Goal: Transaction & Acquisition: Obtain resource

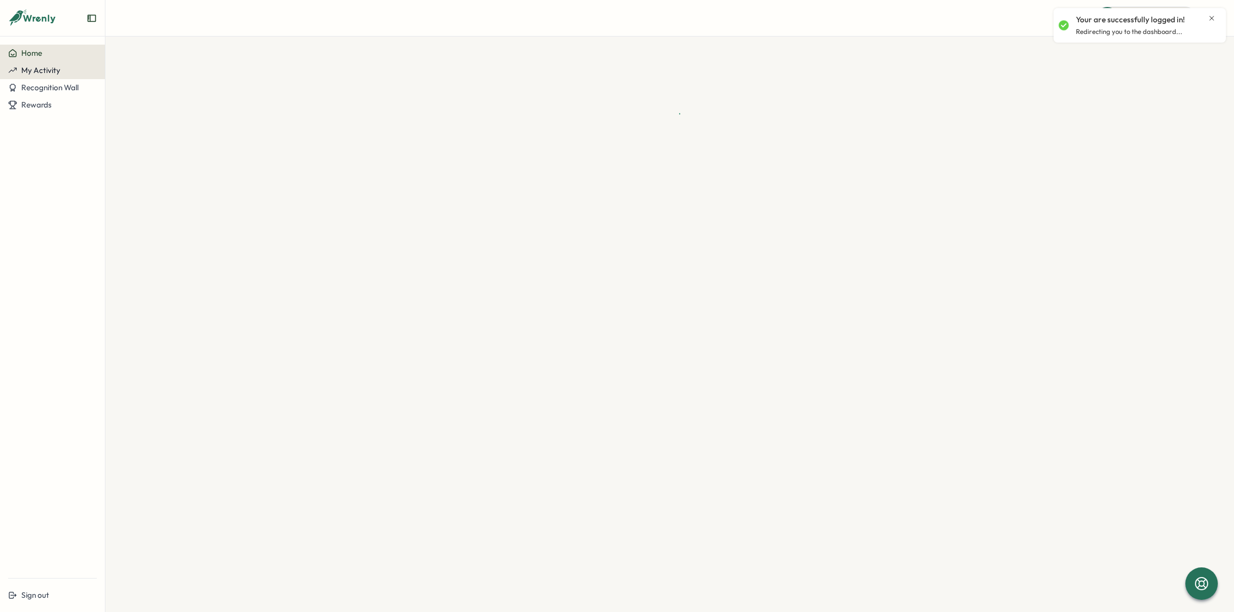
click at [45, 76] on button "My Activity" at bounding box center [52, 70] width 105 height 17
click at [64, 93] on button "Recognition Wall" at bounding box center [52, 87] width 105 height 17
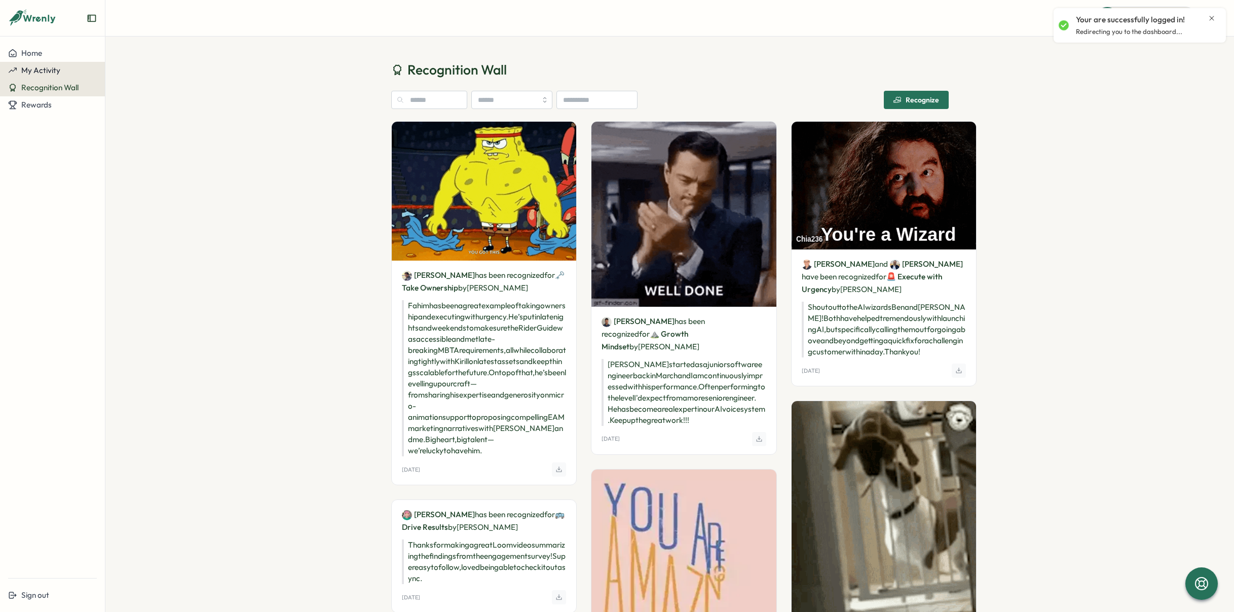
click at [59, 71] on span "My Activity" at bounding box center [40, 70] width 39 height 10
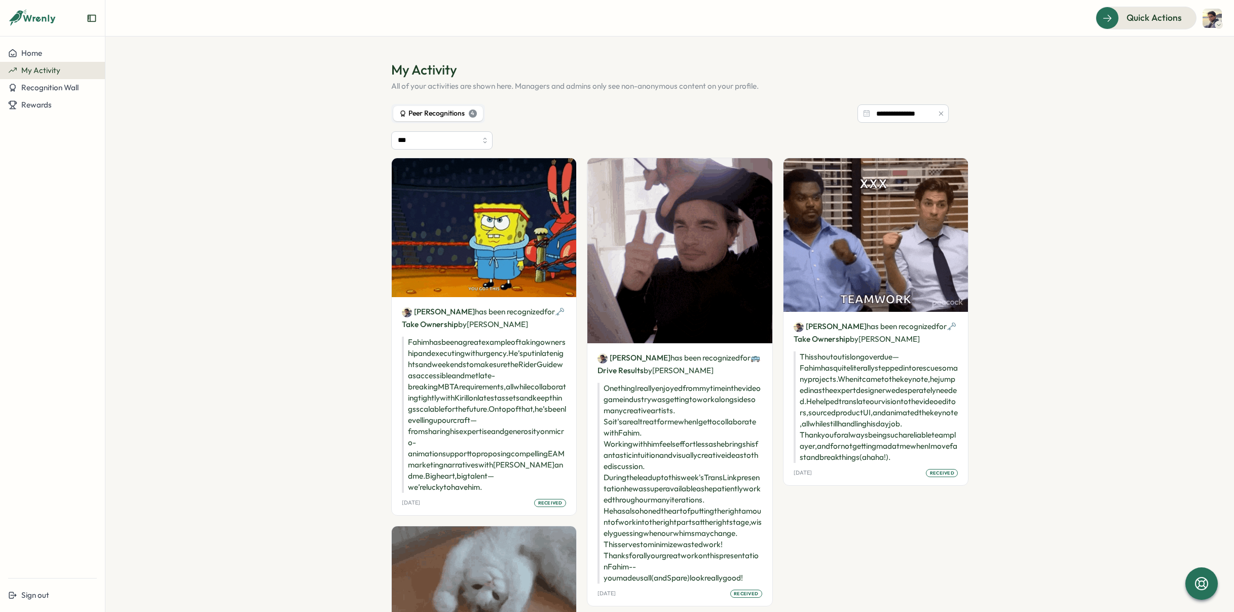
click at [486, 433] on p "Fahim has been a great example of taking ownership and executing with urgency. …" at bounding box center [484, 415] width 165 height 156
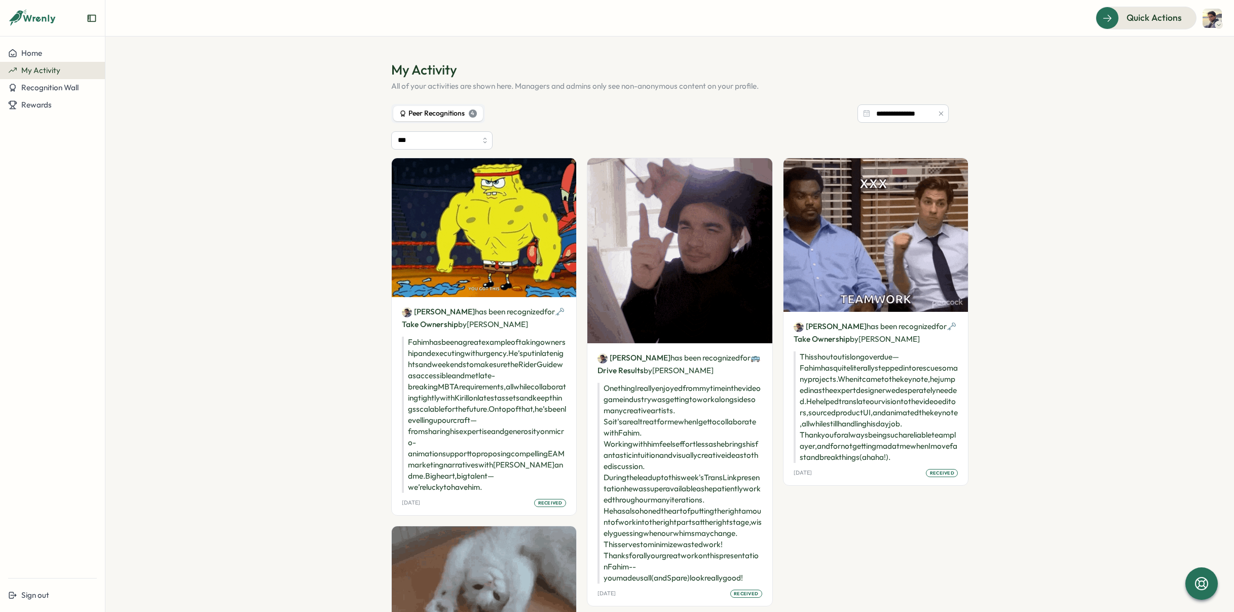
click at [478, 217] on img at bounding box center [484, 227] width 185 height 139
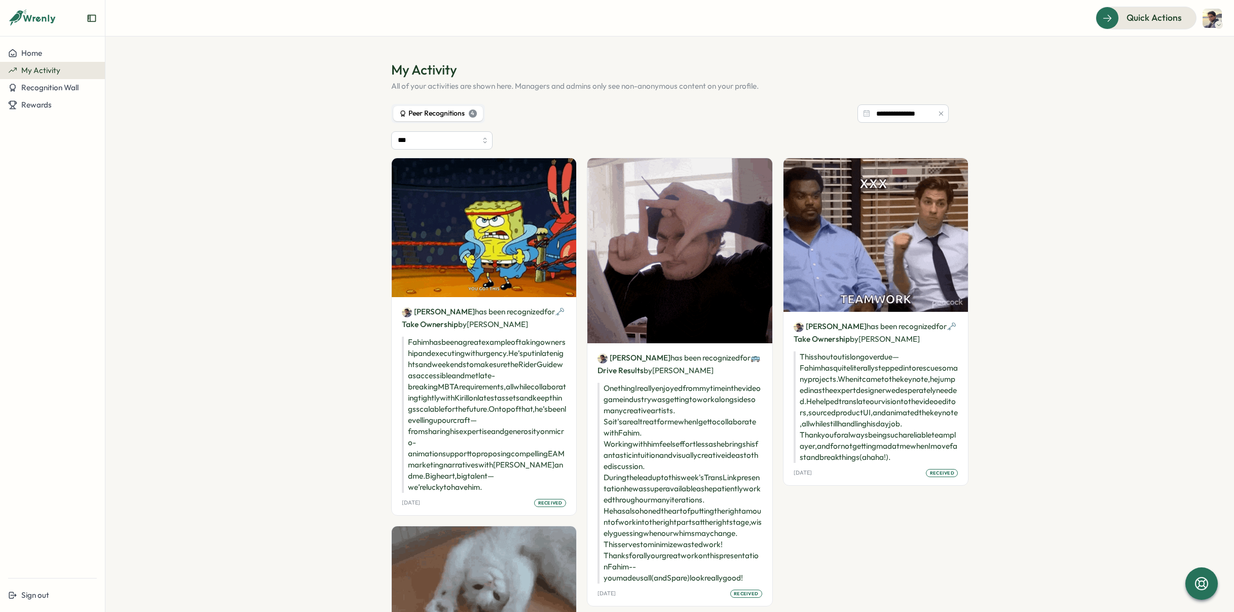
click at [424, 331] on div "[PERSON_NAME] has been recognized for 🗝️ Take Ownership by [PERSON_NAME] has be…" at bounding box center [484, 406] width 185 height 218
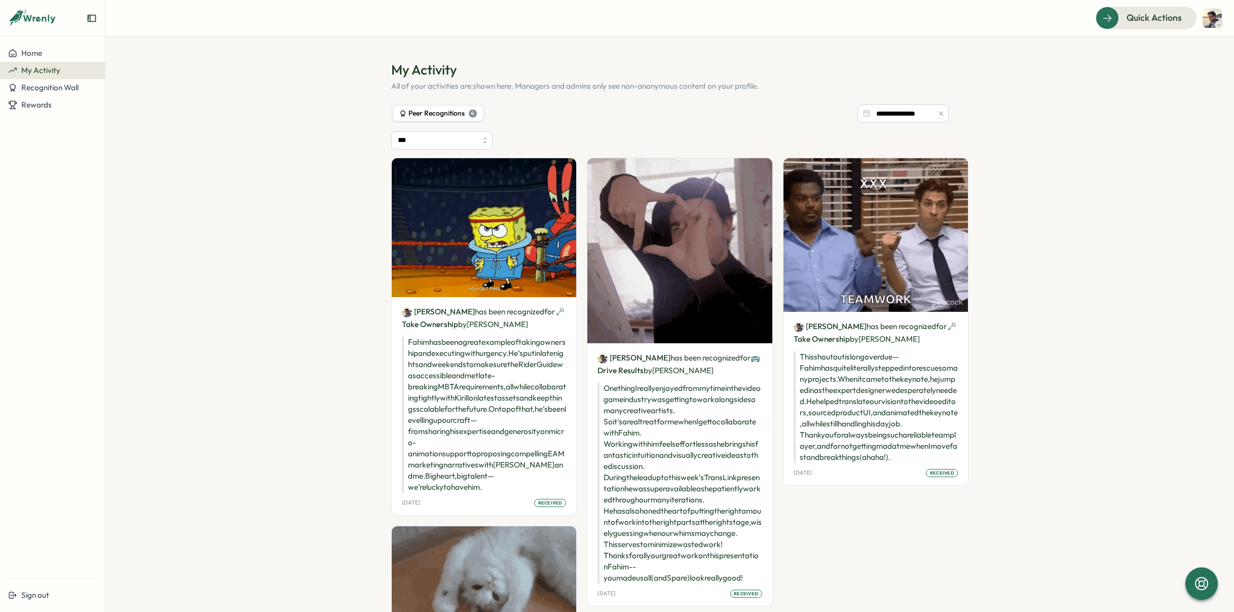
click at [438, 310] on link "[PERSON_NAME]" at bounding box center [438, 311] width 73 height 11
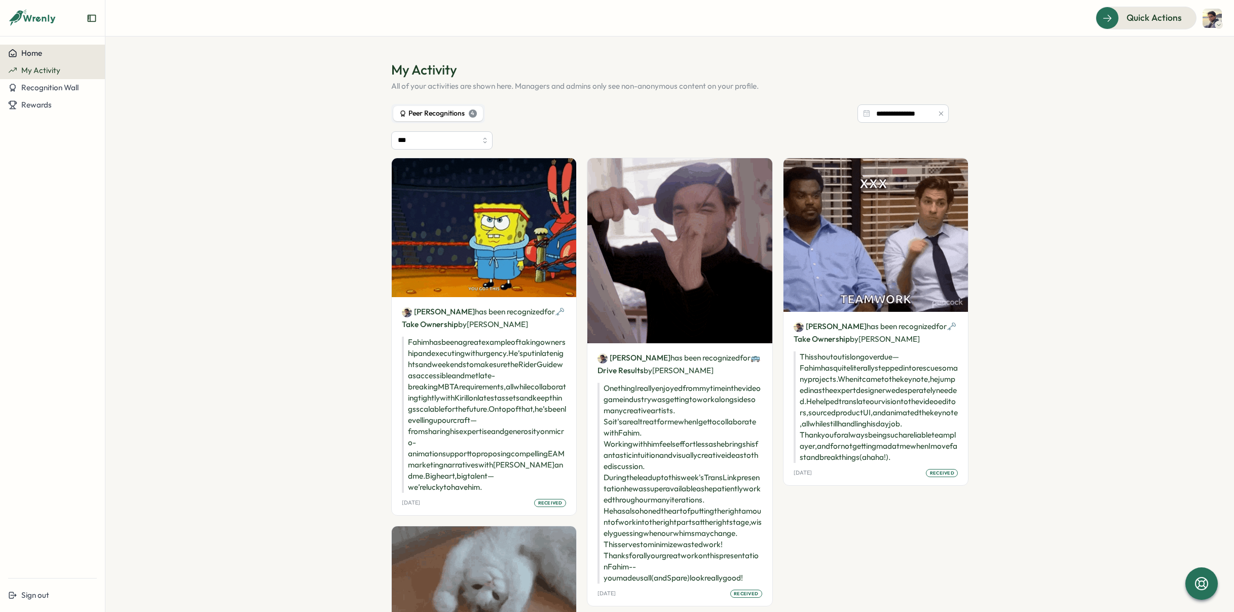
click at [41, 57] on span "Home" at bounding box center [31, 53] width 21 height 10
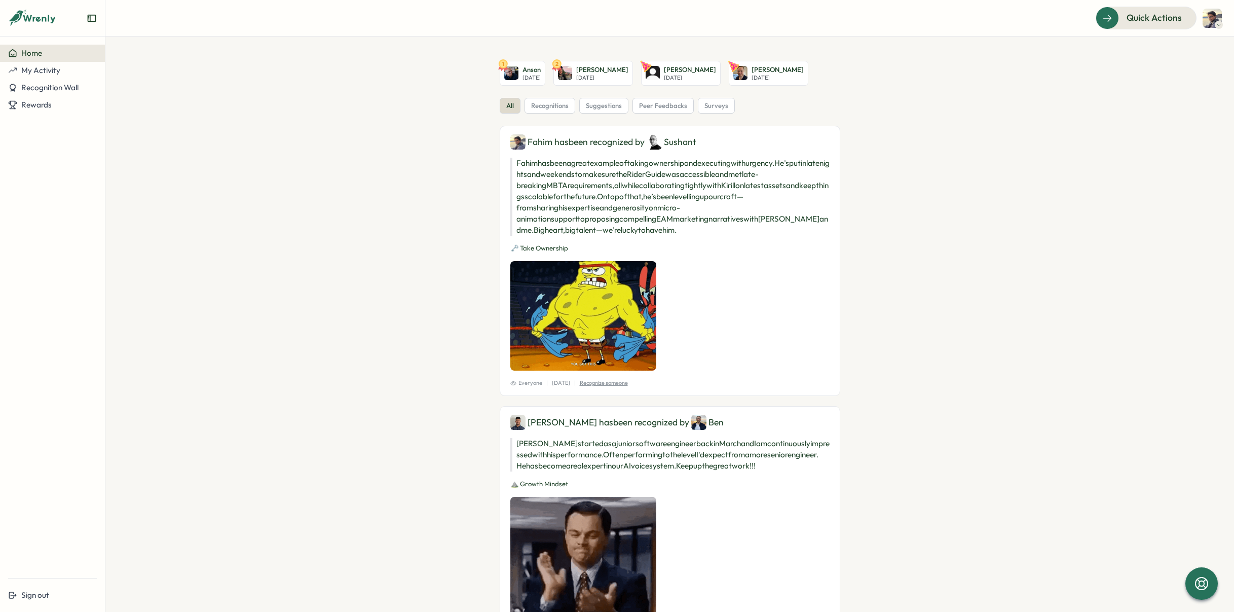
drag, startPoint x: 684, startPoint y: 215, endPoint x: 740, endPoint y: 224, distance: 56.9
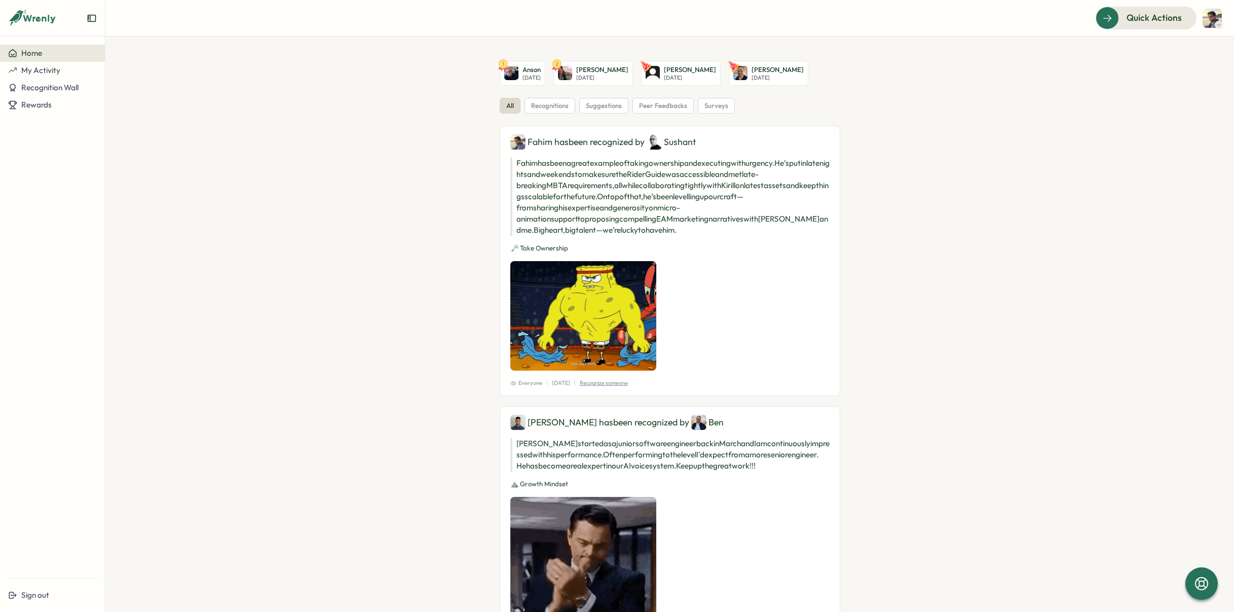
click at [740, 224] on p "Fahim has been a great example of taking ownership and executing with urgency. …" at bounding box center [669, 197] width 319 height 78
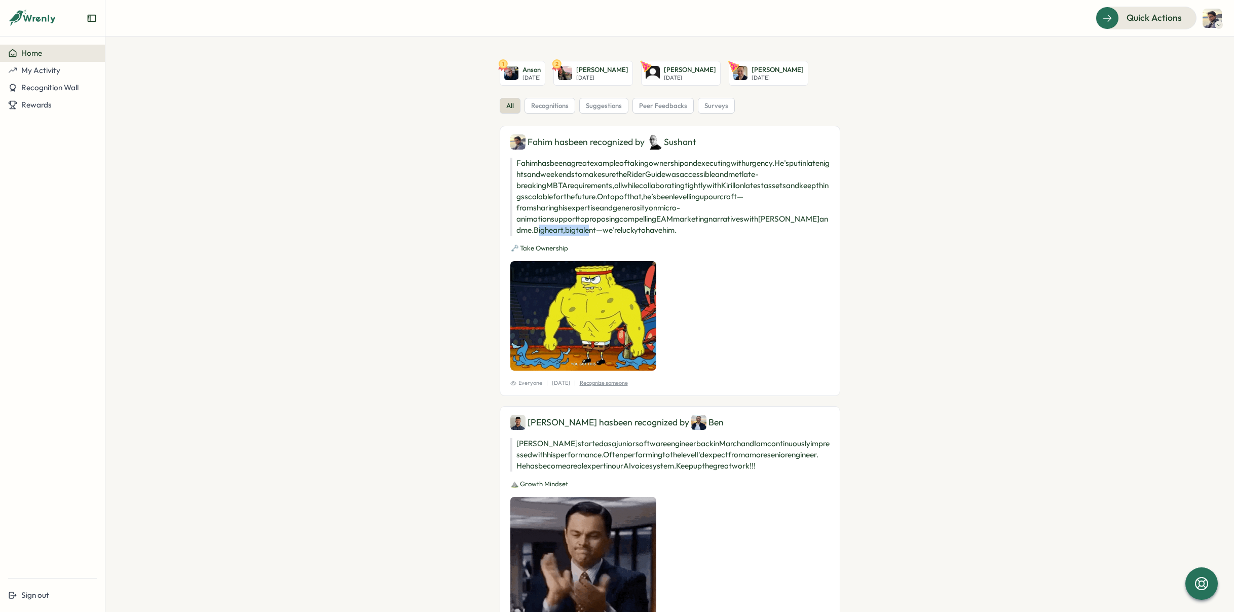
click at [740, 224] on p "Fahim has been a great example of taking ownership and executing with urgency. …" at bounding box center [669, 197] width 319 height 78
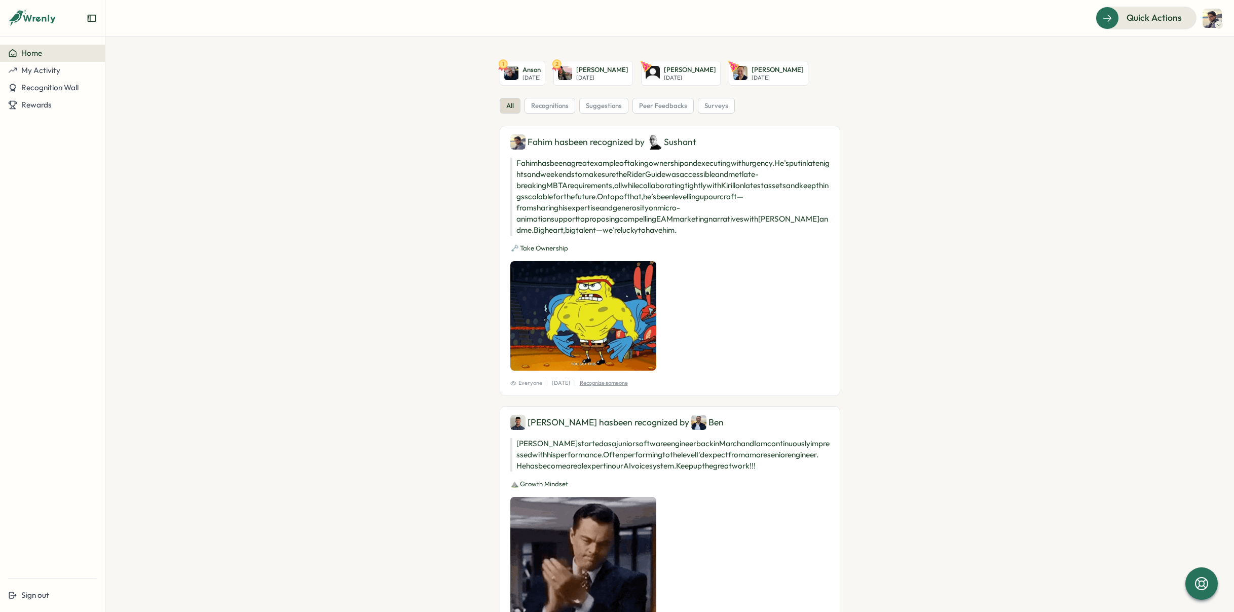
click at [1217, 23] on icon at bounding box center [1219, 25] width 5 height 8
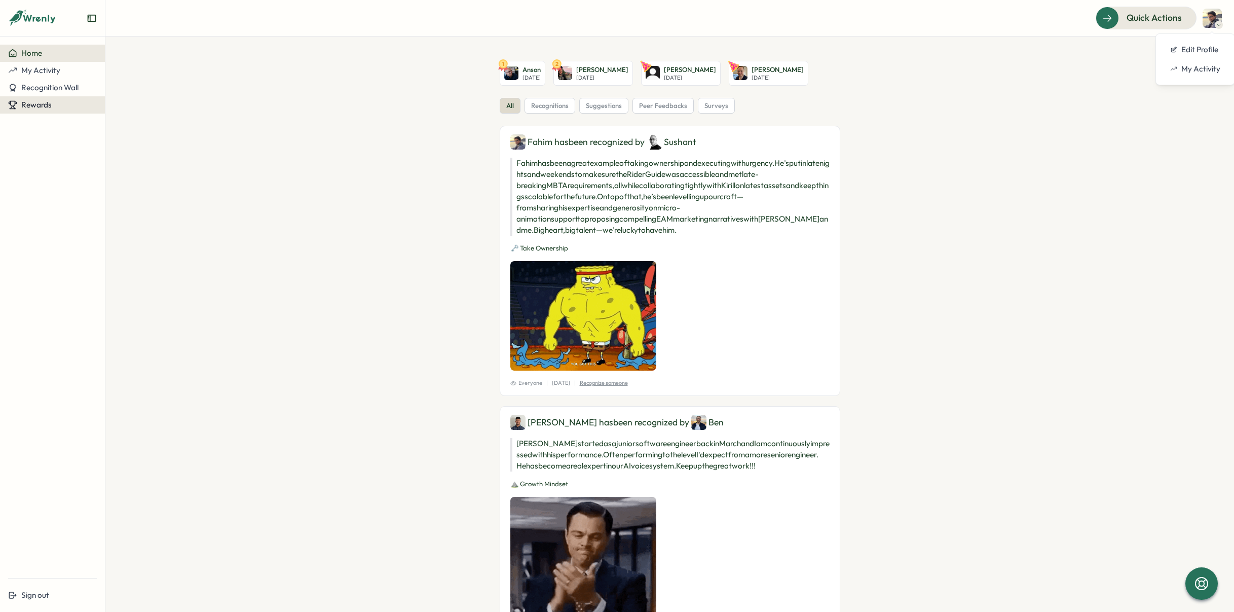
click at [44, 105] on span "Rewards" at bounding box center [36, 105] width 30 height 10
click at [132, 107] on div "Redeem Rewards" at bounding box center [137, 104] width 60 height 11
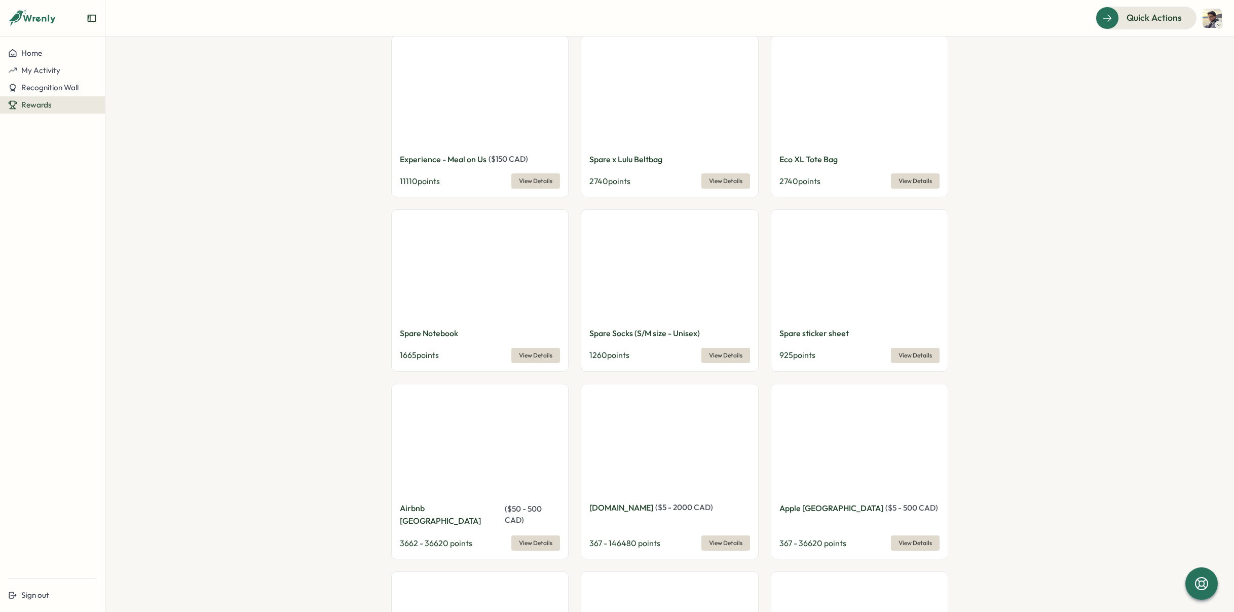
scroll to position [862, 0]
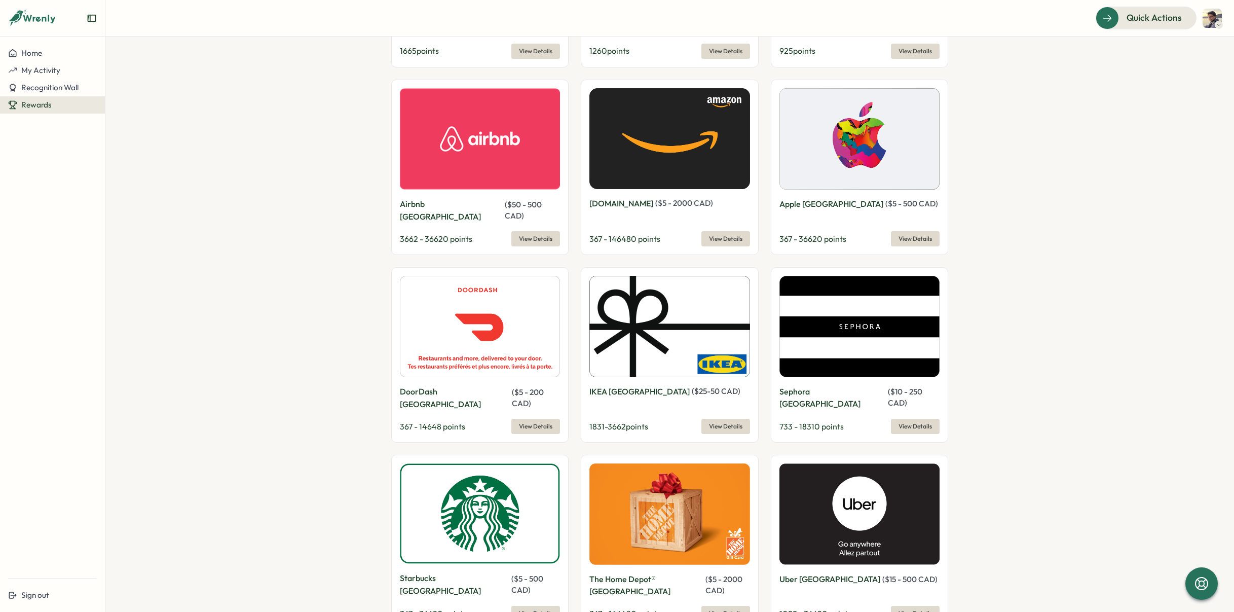
drag, startPoint x: 630, startPoint y: 226, endPoint x: 604, endPoint y: 229, distance: 26.0
click at [604, 234] on span "367 - 146480 points" at bounding box center [625, 239] width 71 height 10
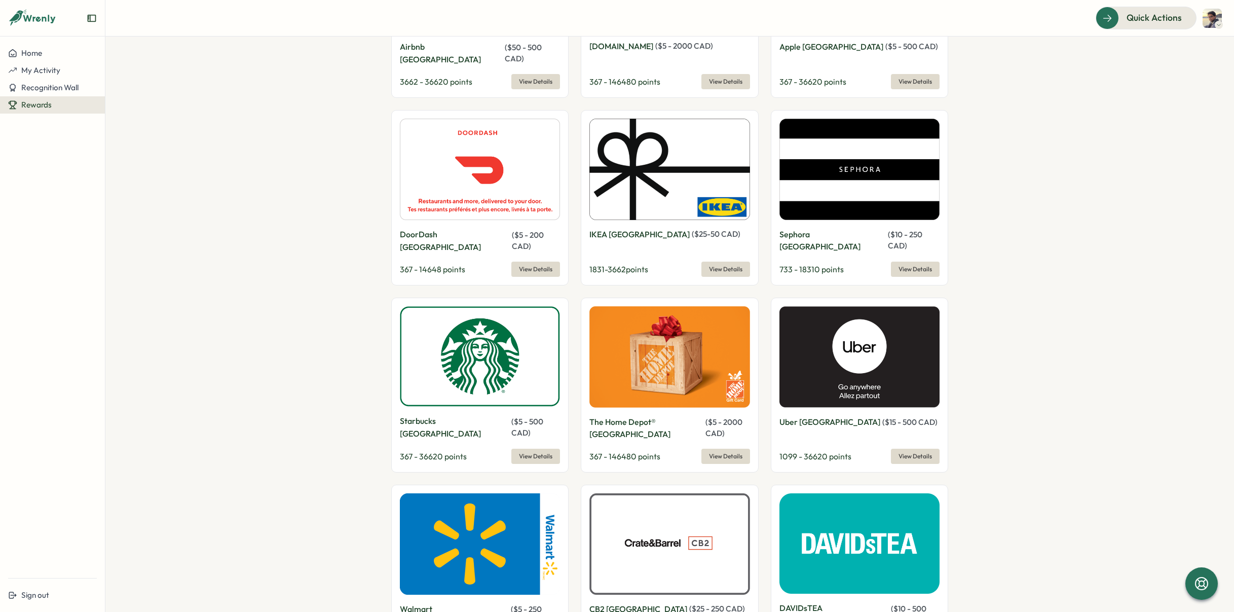
scroll to position [816, 0]
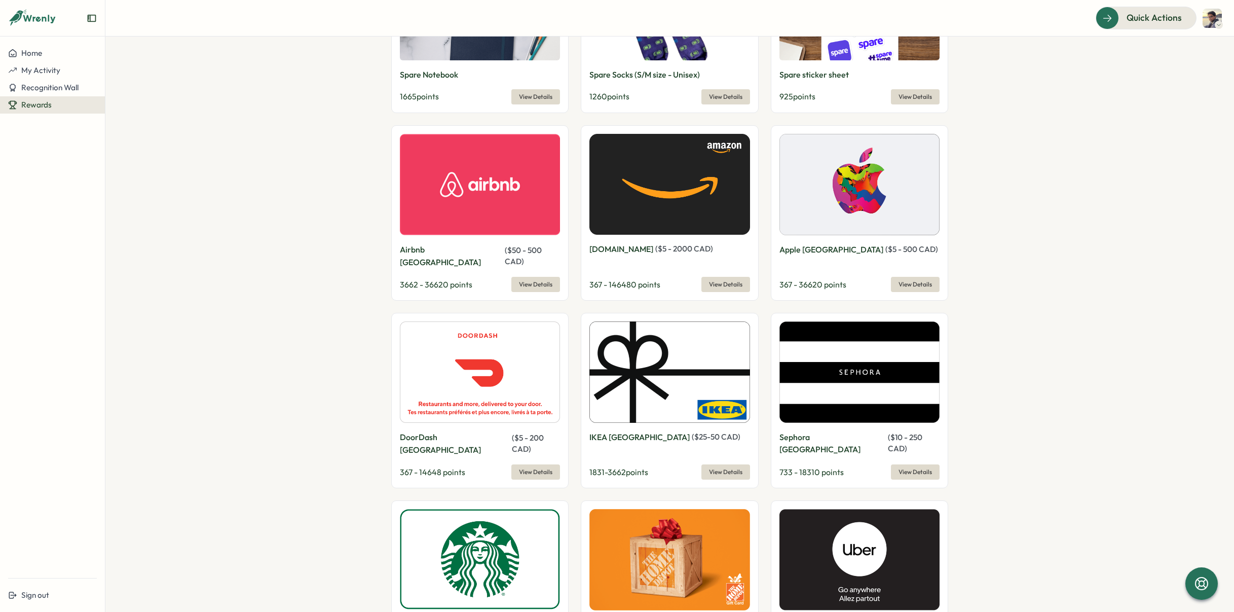
drag, startPoint x: 859, startPoint y: 455, endPoint x: 799, endPoint y: 452, distance: 59.9
click at [799, 452] on div "Sephora Canada ( $ 10 - 250 CAD ) 733 - 18310 points View Details" at bounding box center [860, 400] width 178 height 175
drag, startPoint x: 816, startPoint y: 447, endPoint x: 791, endPoint y: 448, distance: 24.8
click at [791, 467] on span "733 - 18310 points" at bounding box center [812, 472] width 64 height 10
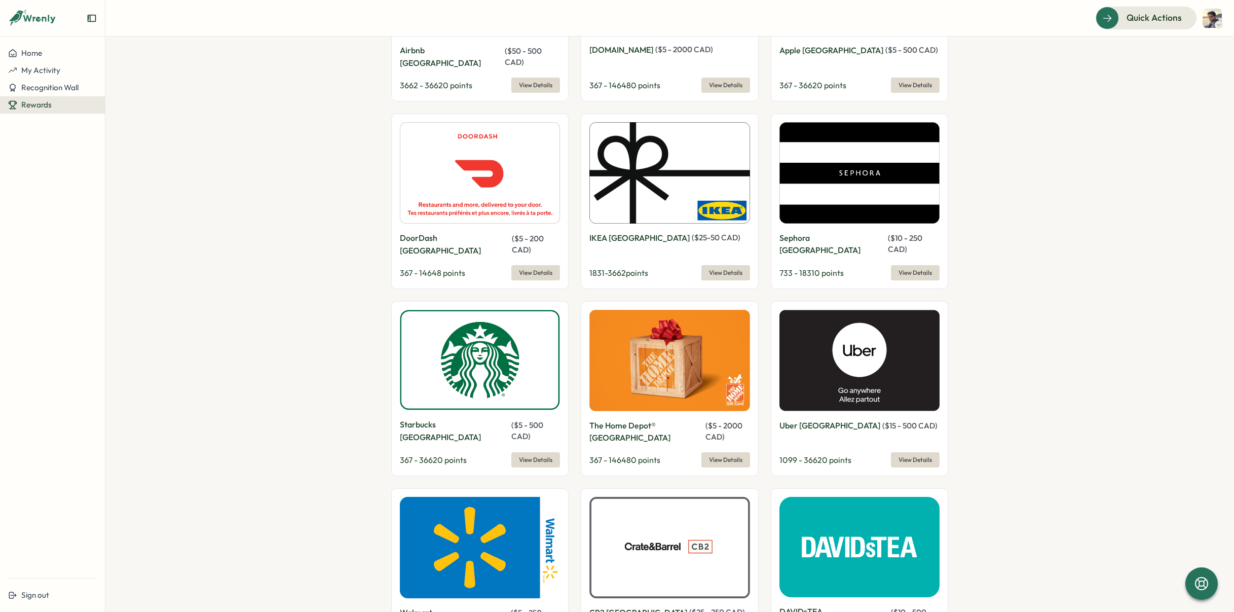
scroll to position [918, 0]
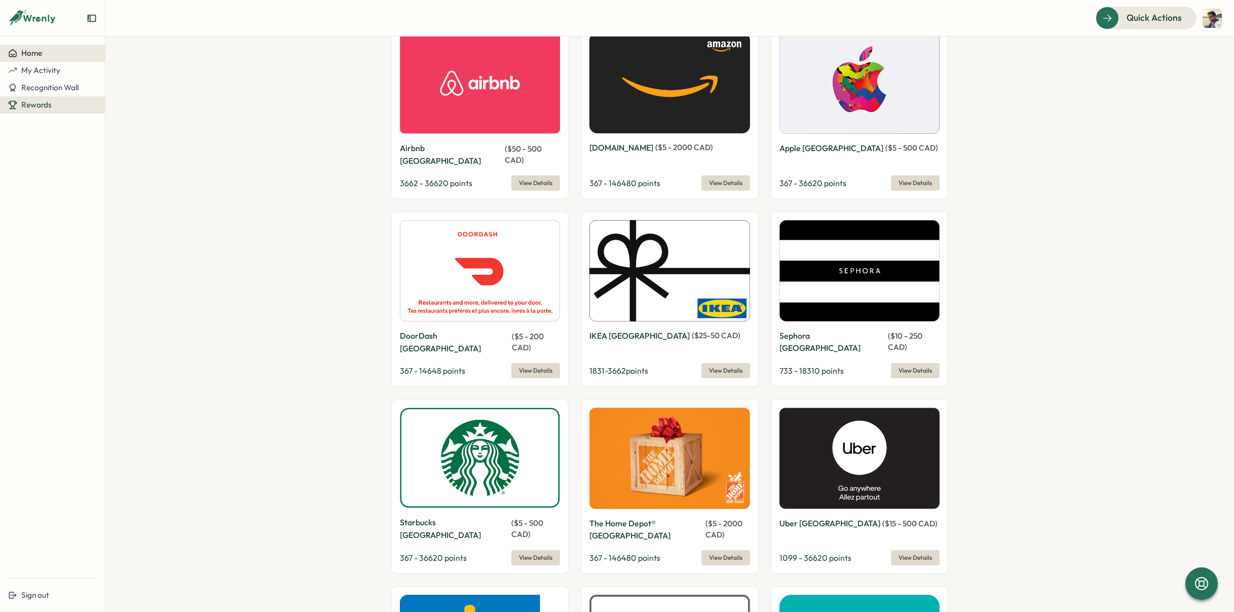
click at [22, 54] on span "Home" at bounding box center [31, 53] width 21 height 10
